Goal: Use online tool/utility: Utilize a website feature to perform a specific function

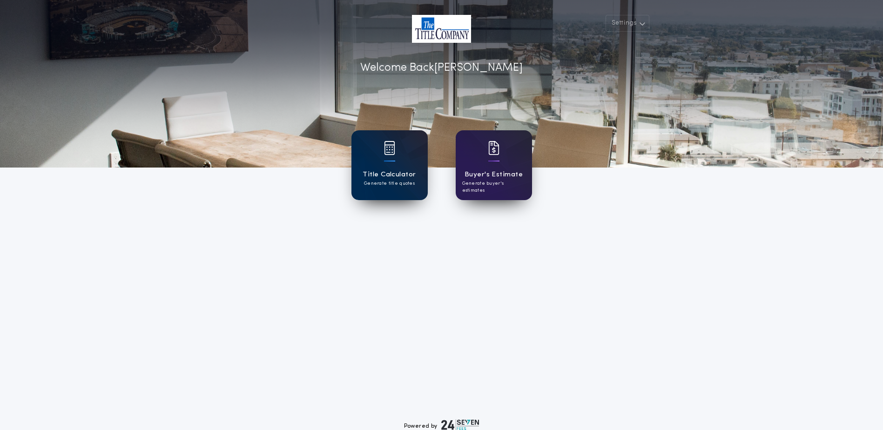
click at [378, 178] on h1 "Title Calculator" at bounding box center [388, 174] width 53 height 11
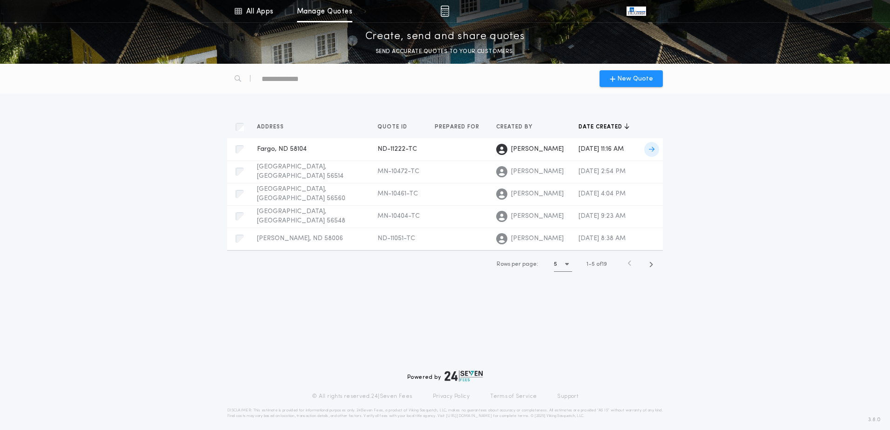
click at [288, 148] on span "Fargo, ND 58104" at bounding box center [282, 149] width 50 height 7
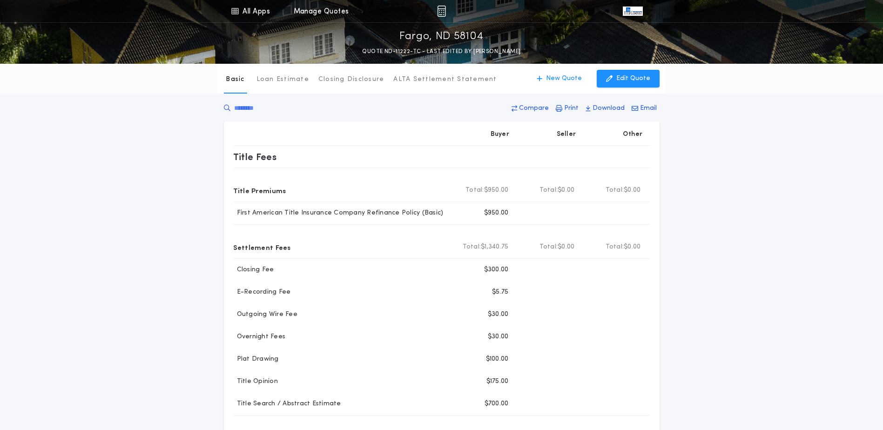
click at [635, 87] on div "Basic Loan Estimate Closing Disclosure ALTA Settlement Statement Basic New Quot…" at bounding box center [441, 79] width 447 height 30
click at [643, 83] on button "Edit Quote" at bounding box center [627, 79] width 63 height 18
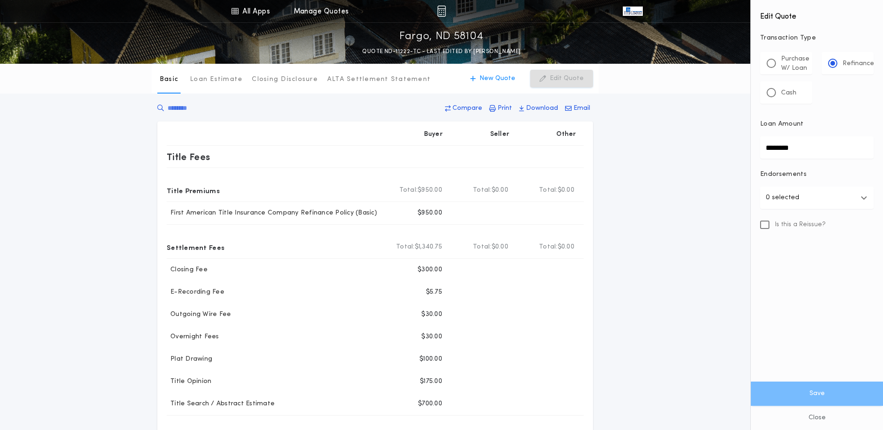
drag, startPoint x: 822, startPoint y: 148, endPoint x: 679, endPoint y: 157, distance: 143.6
click at [691, 154] on div "All Apps Title Calculator Buyer's Estimate Menu All Apps Manage Quotes Fargo, […" at bounding box center [441, 354] width 883 height 708
type input "********"
click at [797, 393] on button "Save" at bounding box center [816, 394] width 132 height 24
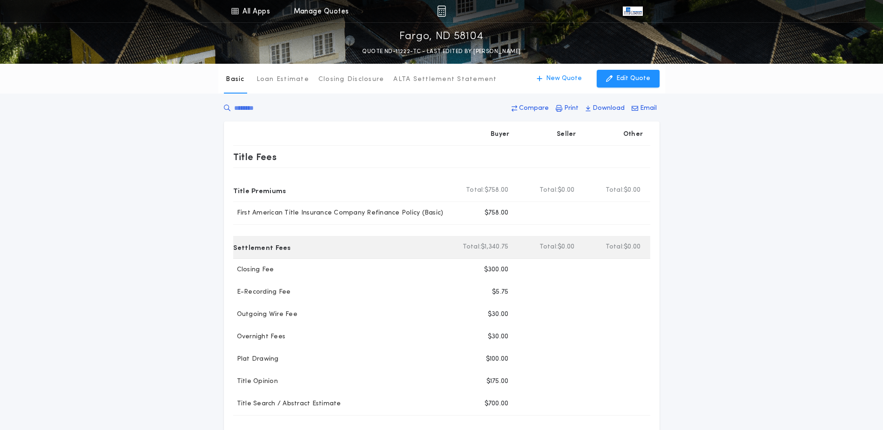
drag, startPoint x: 568, startPoint y: 262, endPoint x: 543, endPoint y: 243, distance: 31.2
click at [568, 262] on div at bounding box center [549, 270] width 66 height 22
